Goal: Transaction & Acquisition: Purchase product/service

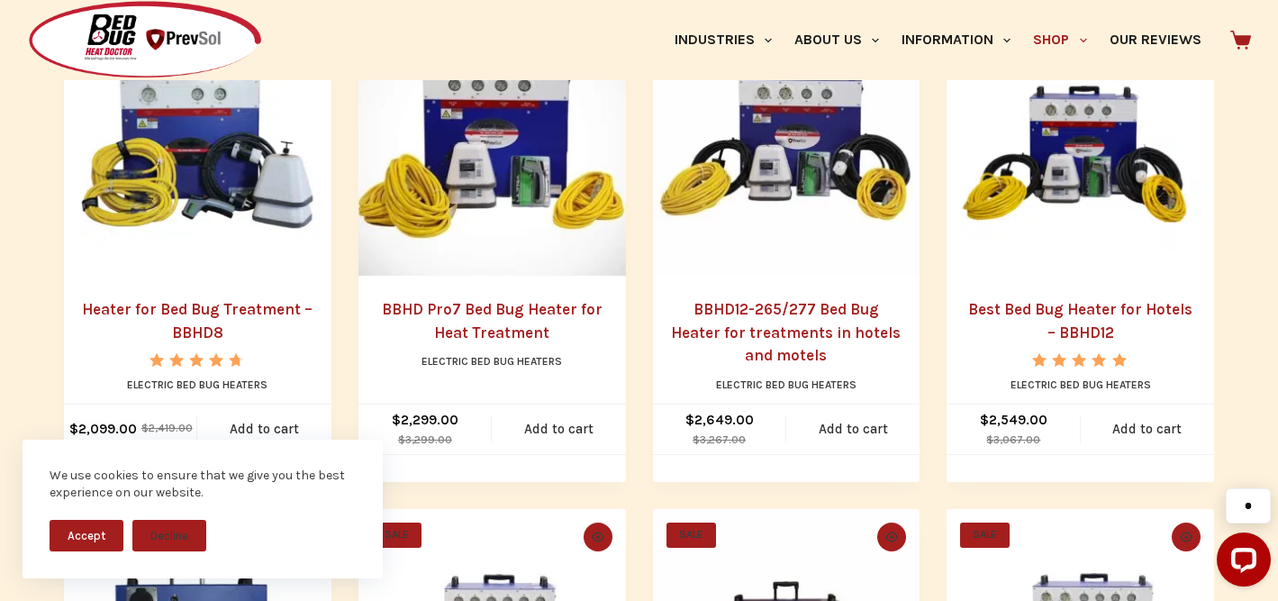
scroll to position [521, 0]
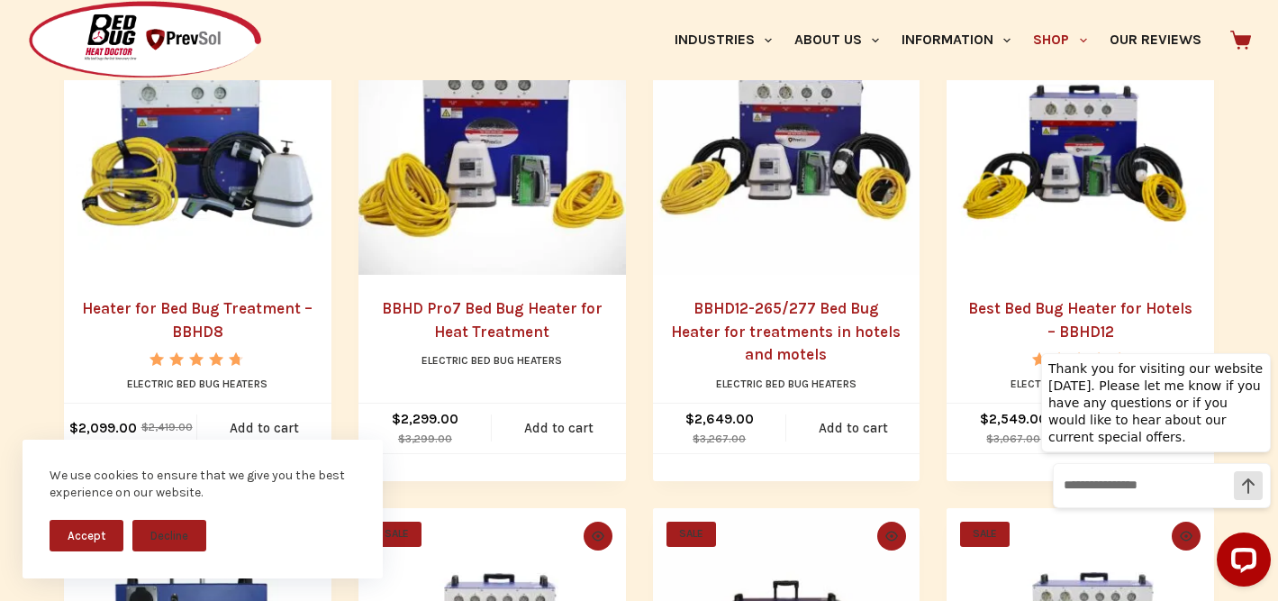
click at [480, 304] on link "BBHD Pro7 Bed Bug Heater for Heat Treatment" at bounding box center [492, 319] width 221 height 41
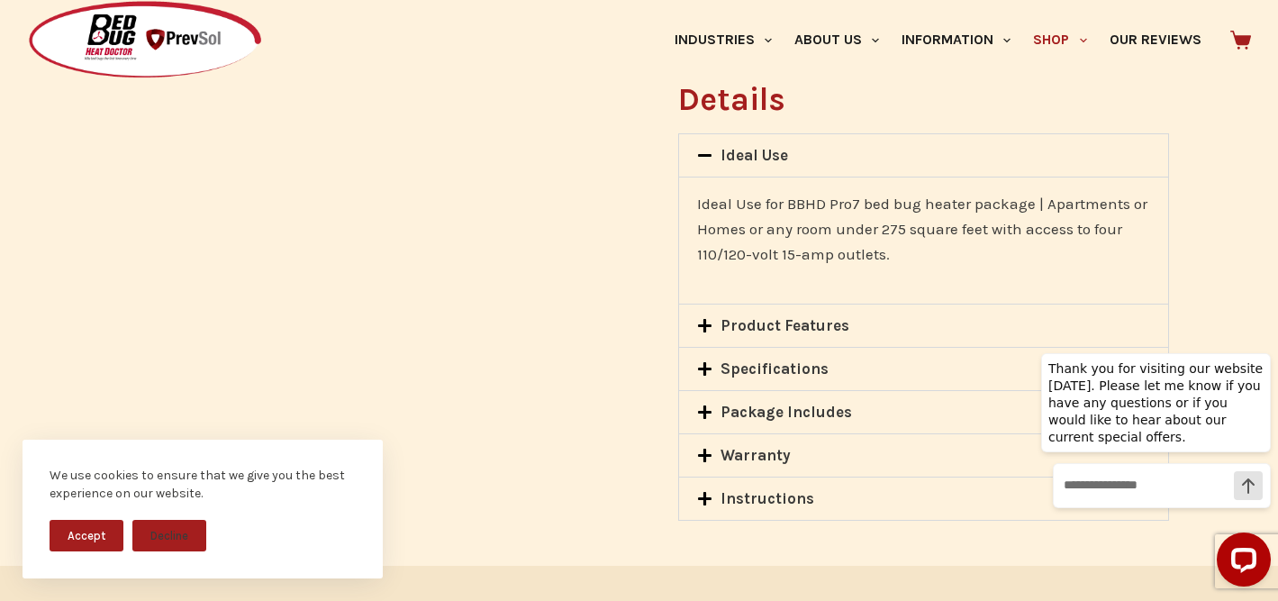
scroll to position [1365, 0]
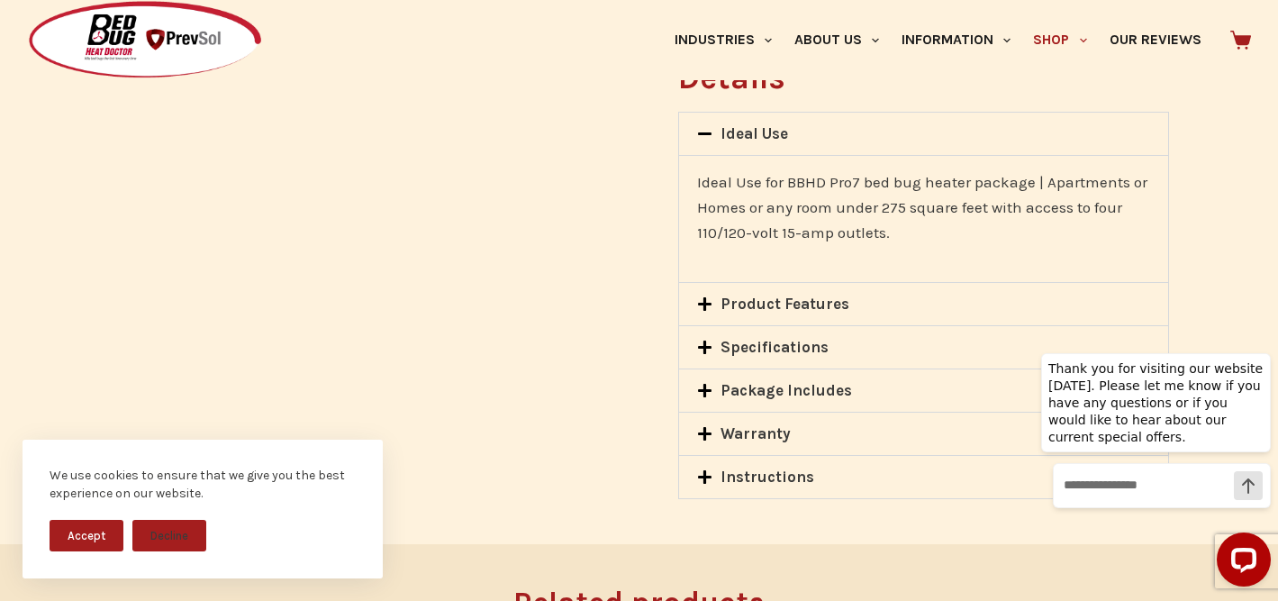
click at [97, 537] on button "Accept" at bounding box center [87, 536] width 74 height 32
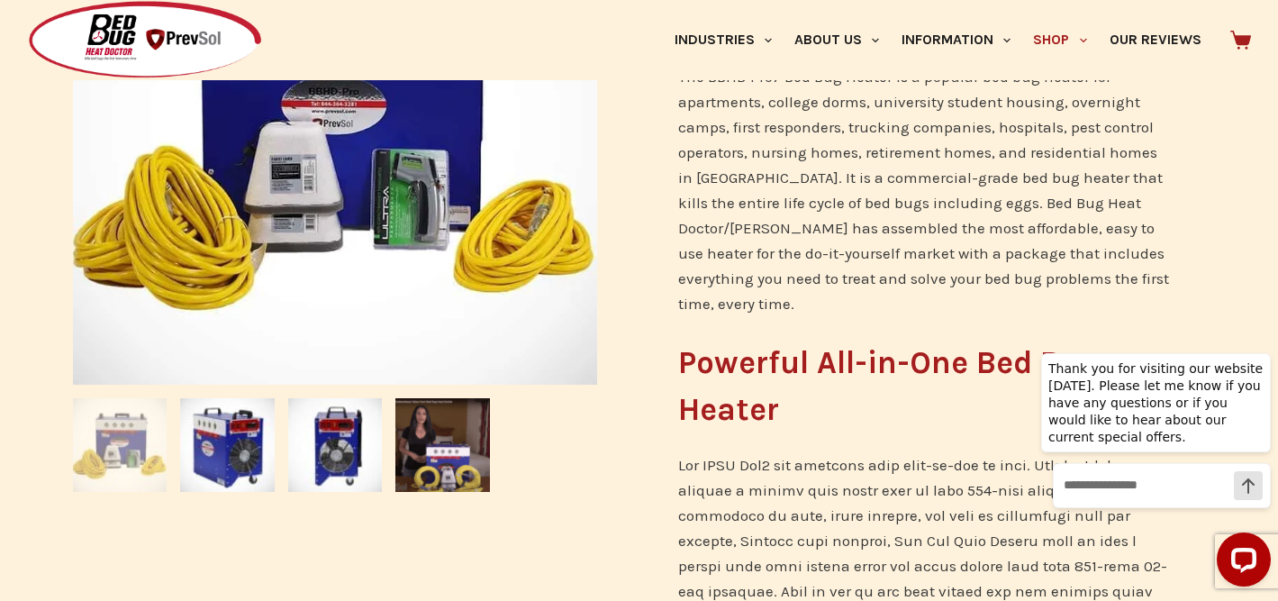
scroll to position [510, 0]
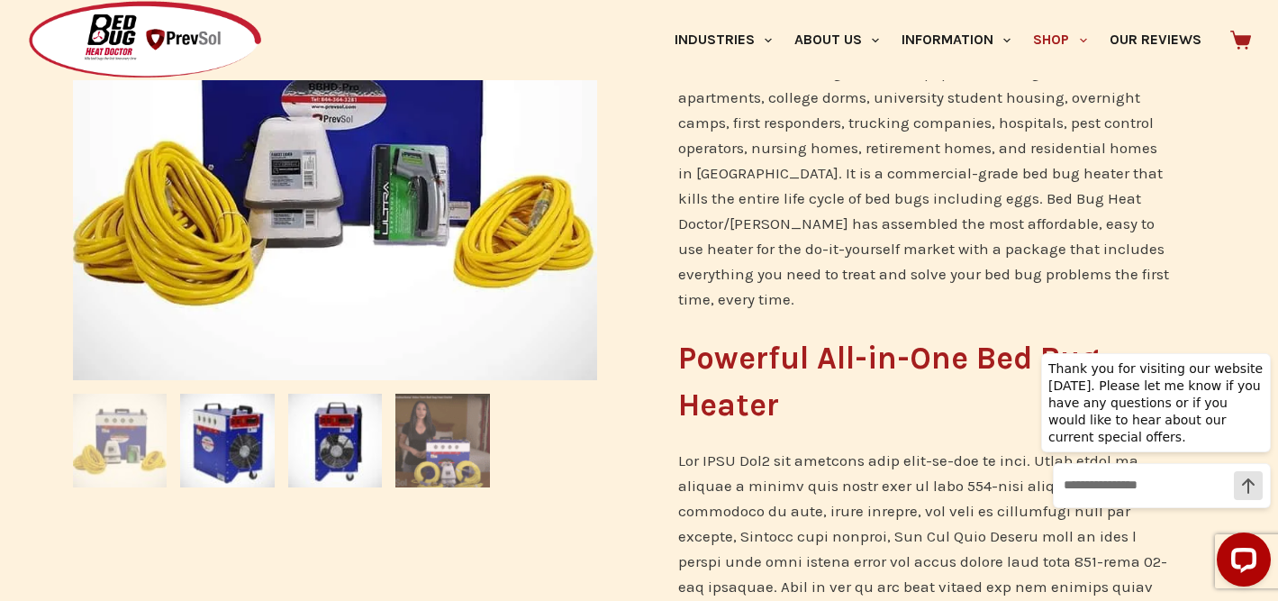
click at [448, 419] on img at bounding box center [442, 441] width 94 height 94
